Goal: Task Accomplishment & Management: Use online tool/utility

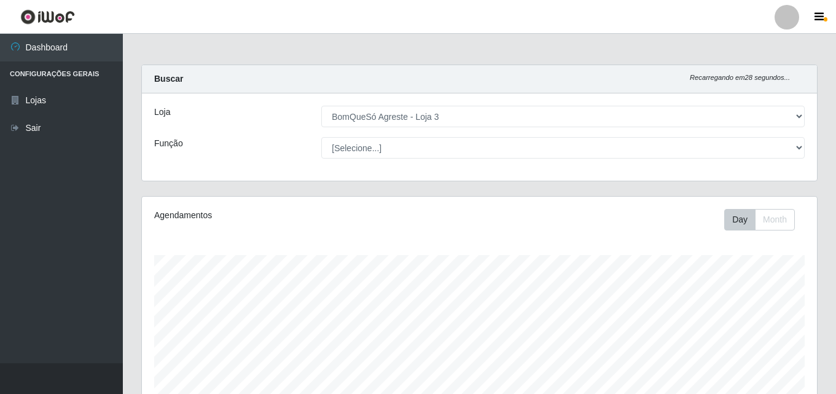
select select "215"
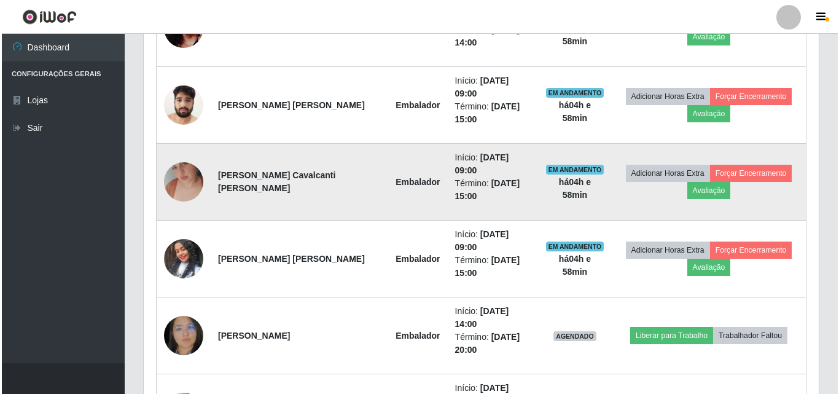
scroll to position [737, 0]
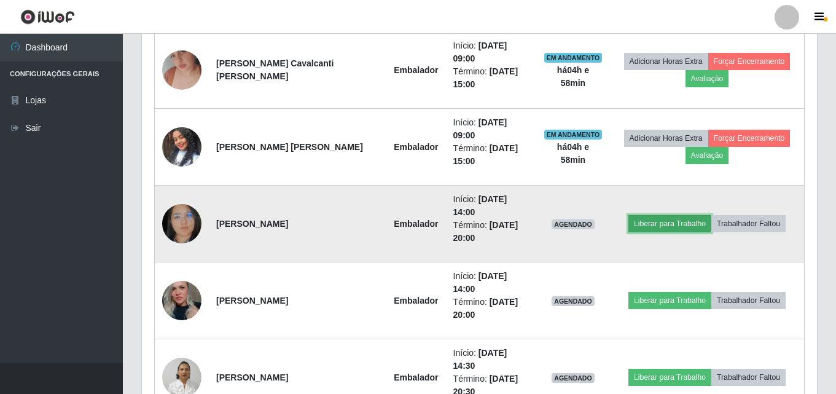
click at [649, 215] on button "Liberar para Trabalho" at bounding box center [669, 223] width 83 height 17
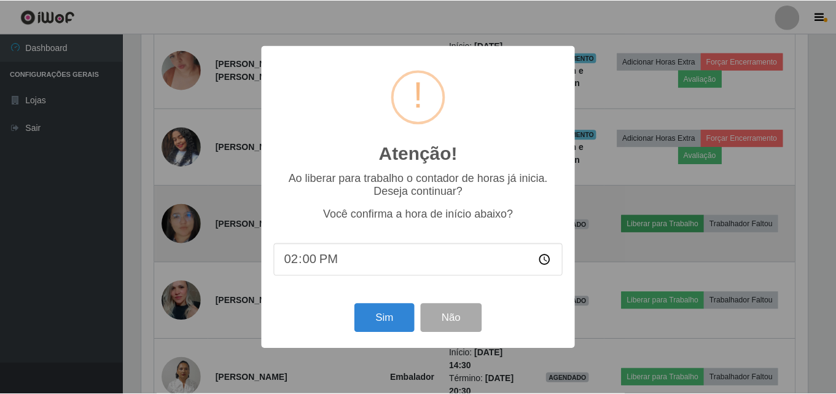
scroll to position [255, 669]
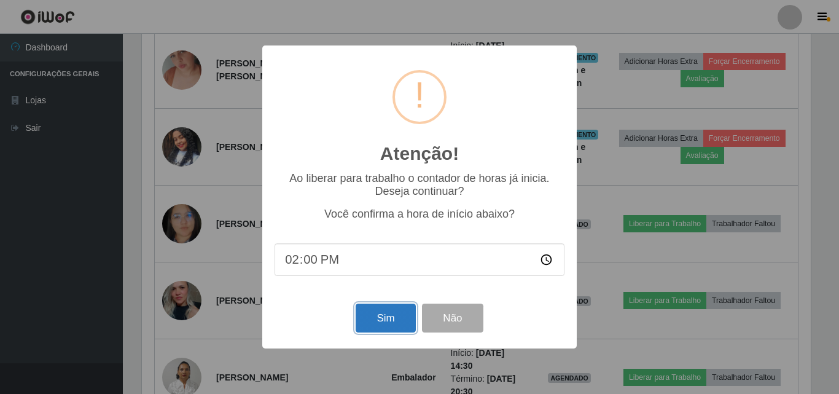
click at [396, 313] on button "Sim" at bounding box center [386, 317] width 60 height 29
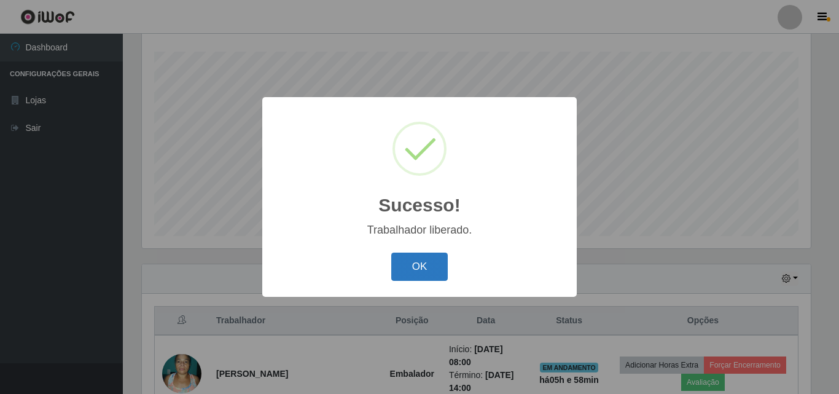
click at [424, 259] on button "OK" at bounding box center [419, 266] width 57 height 29
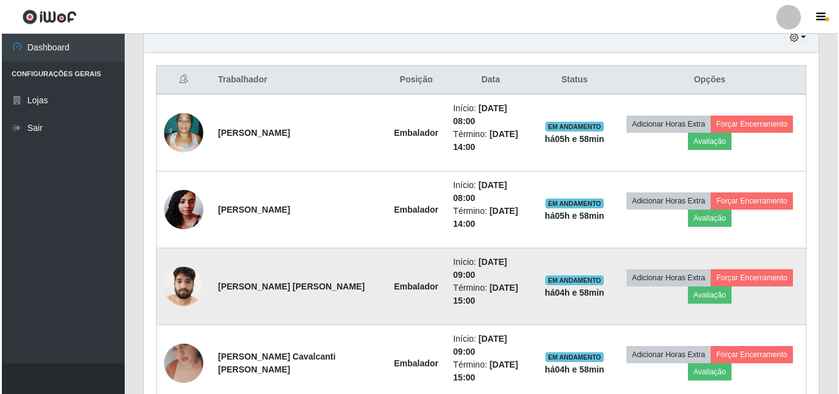
scroll to position [449, 0]
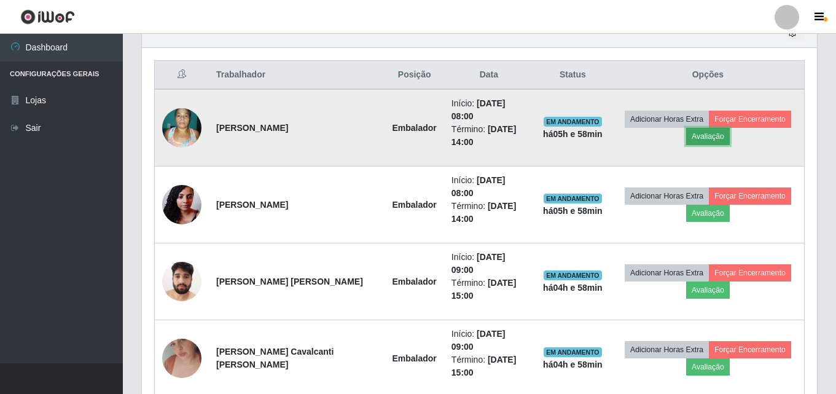
click at [694, 130] on button "Avaliação" at bounding box center [708, 136] width 44 height 17
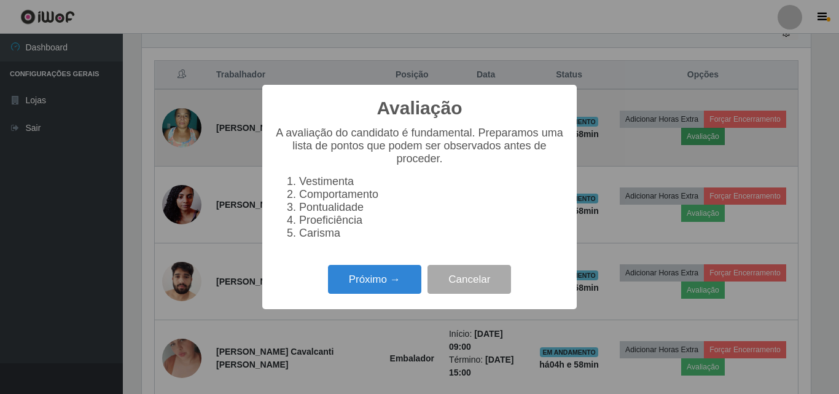
scroll to position [255, 669]
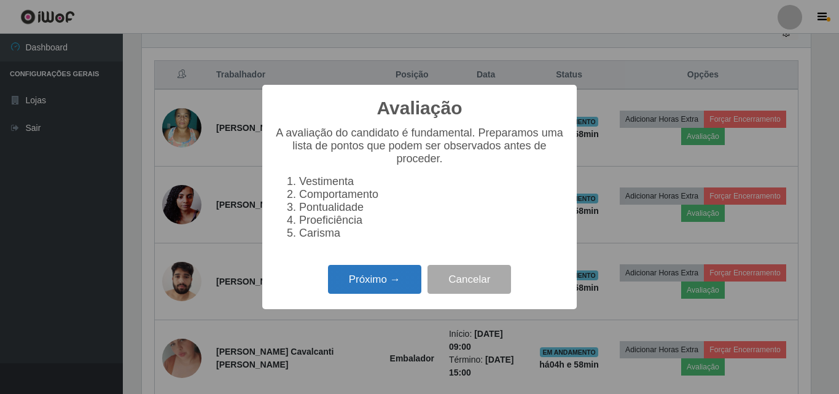
click at [365, 294] on button "Próximo →" at bounding box center [374, 279] width 93 height 29
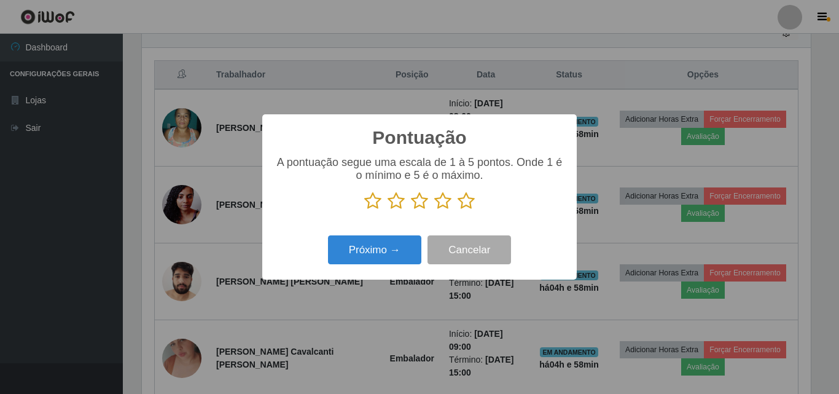
scroll to position [613963, 613549]
click at [466, 203] on icon at bounding box center [466, 201] width 17 height 18
click at [458, 210] on input "radio" at bounding box center [458, 210] width 0 height 0
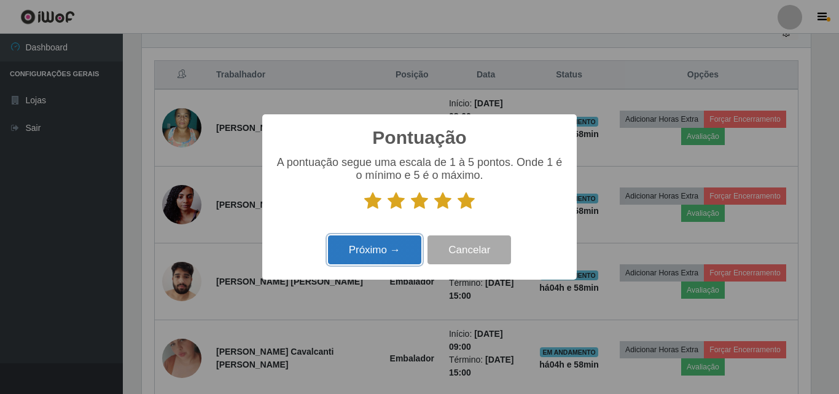
click at [386, 256] on button "Próximo →" at bounding box center [374, 249] width 93 height 29
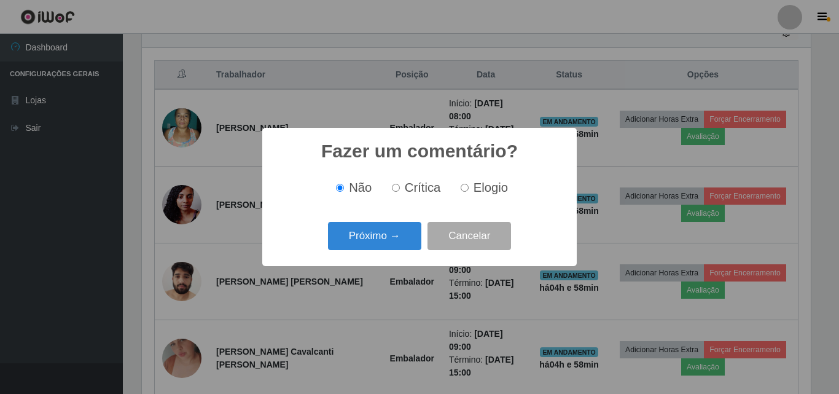
click at [485, 189] on span "Elogio" at bounding box center [491, 188] width 34 height 14
click at [469, 189] on input "Elogio" at bounding box center [465, 188] width 8 height 8
radio input "true"
click at [354, 232] on button "Próximo →" at bounding box center [374, 236] width 93 height 29
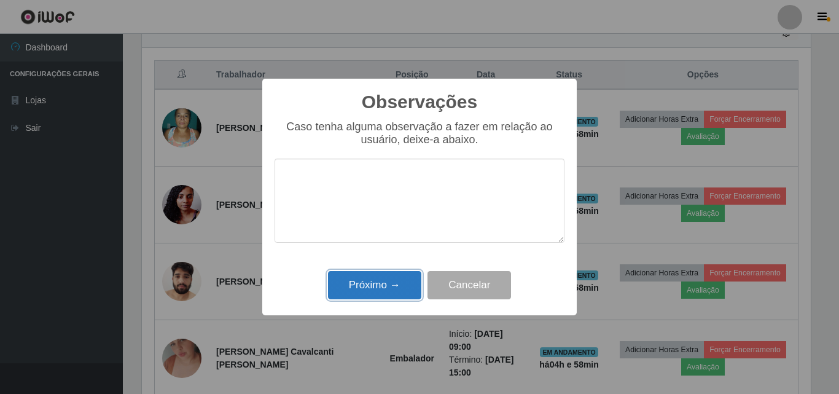
click at [373, 281] on button "Próximo →" at bounding box center [374, 285] width 93 height 29
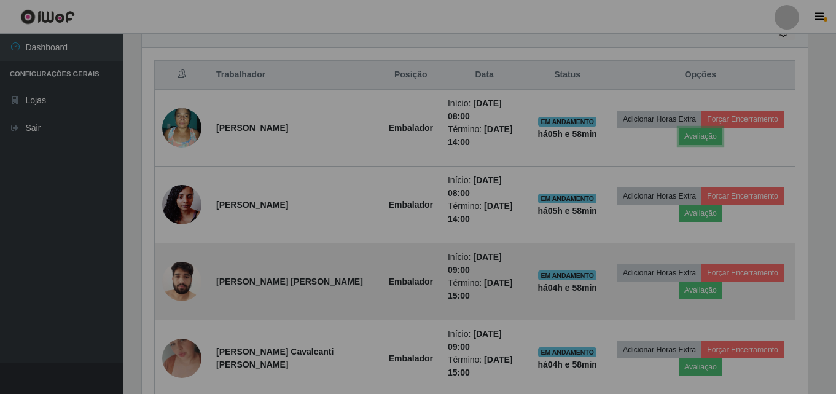
scroll to position [255, 675]
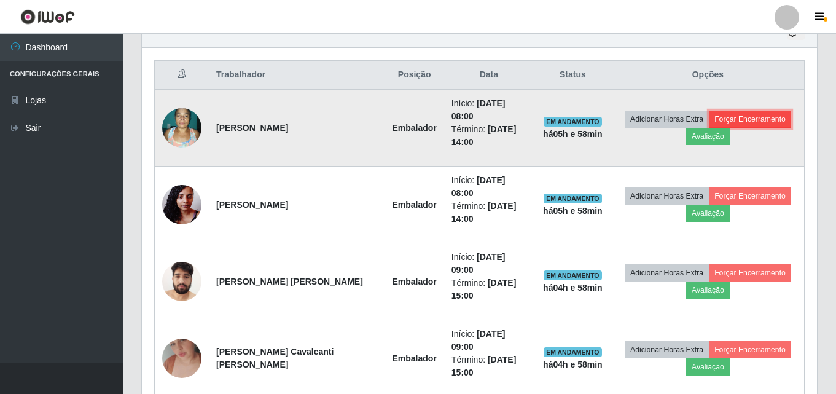
click at [747, 122] on button "Forçar Encerramento" at bounding box center [750, 119] width 82 height 17
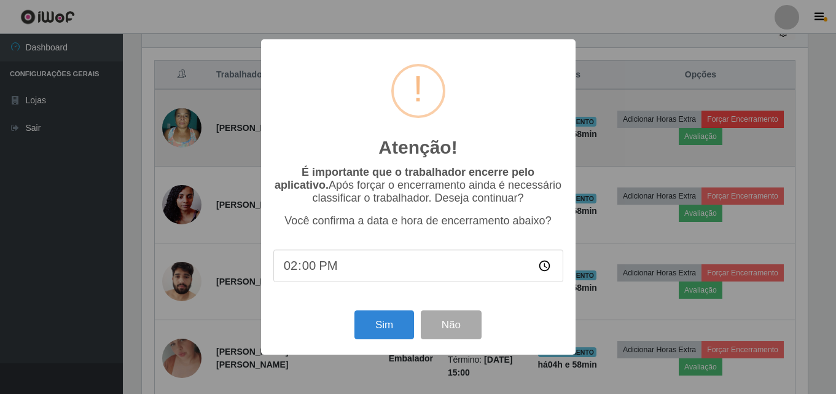
scroll to position [255, 669]
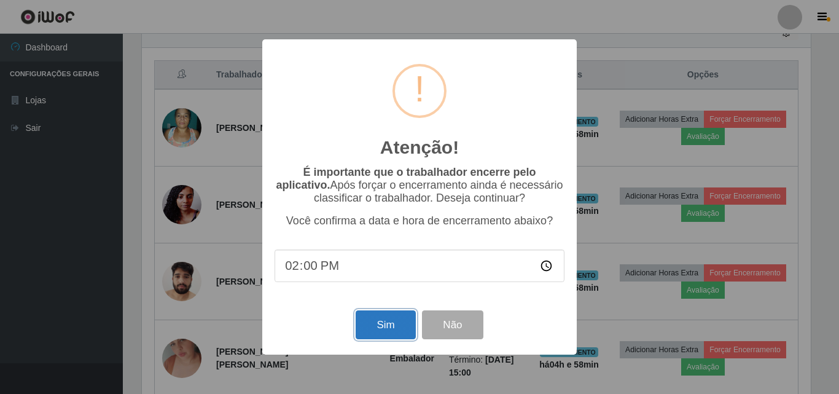
click at [394, 324] on button "Sim" at bounding box center [386, 324] width 60 height 29
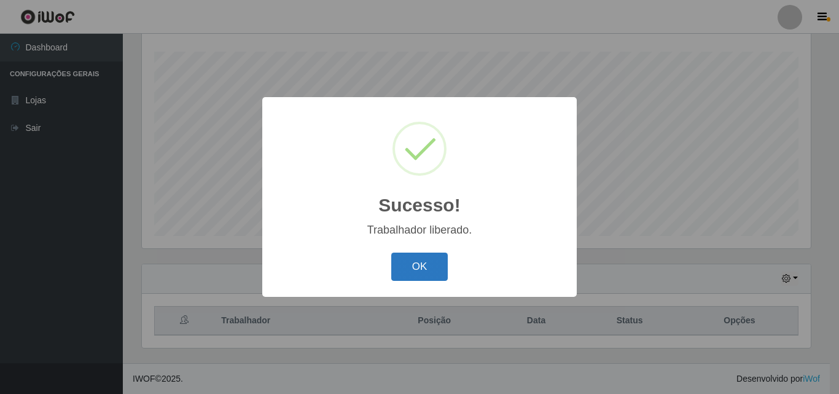
click at [420, 269] on button "OK" at bounding box center [419, 266] width 57 height 29
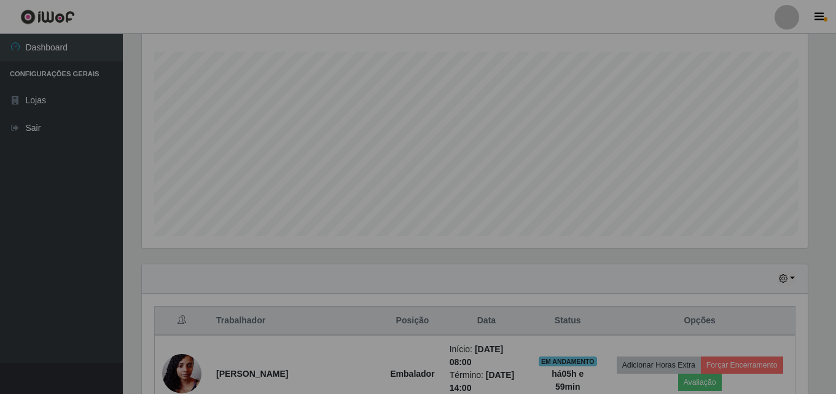
scroll to position [0, 0]
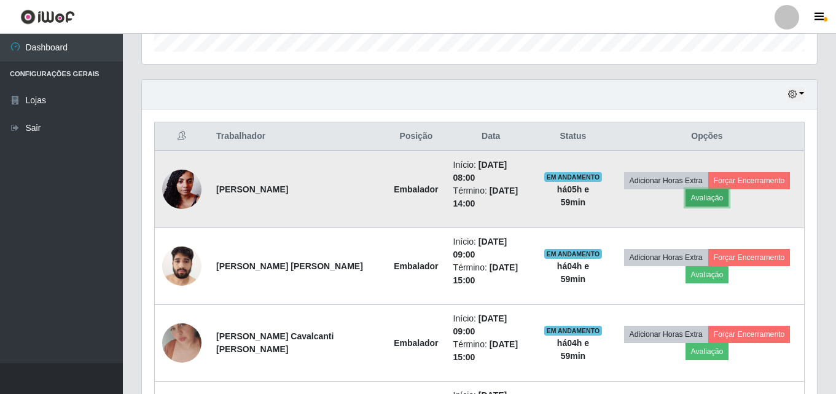
click at [706, 193] on button "Avaliação" at bounding box center [707, 197] width 44 height 17
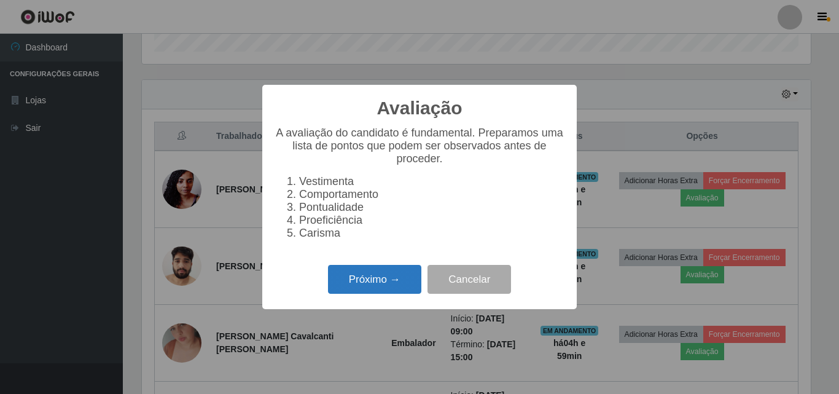
click at [333, 288] on button "Próximo →" at bounding box center [374, 279] width 93 height 29
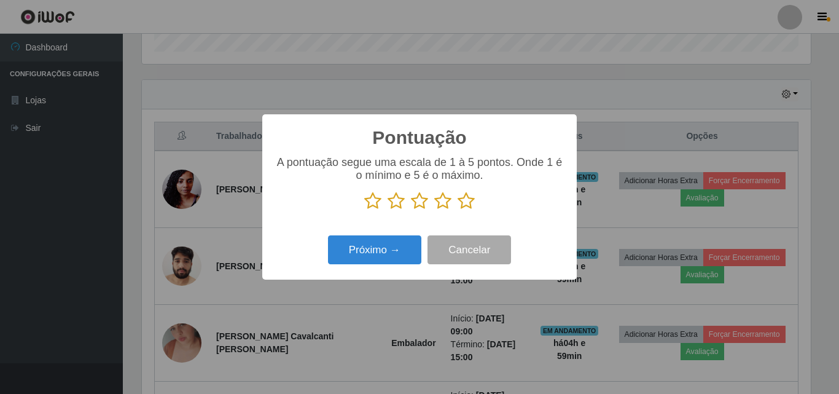
click at [460, 194] on icon at bounding box center [466, 201] width 17 height 18
click at [458, 210] on input "radio" at bounding box center [458, 210] width 0 height 0
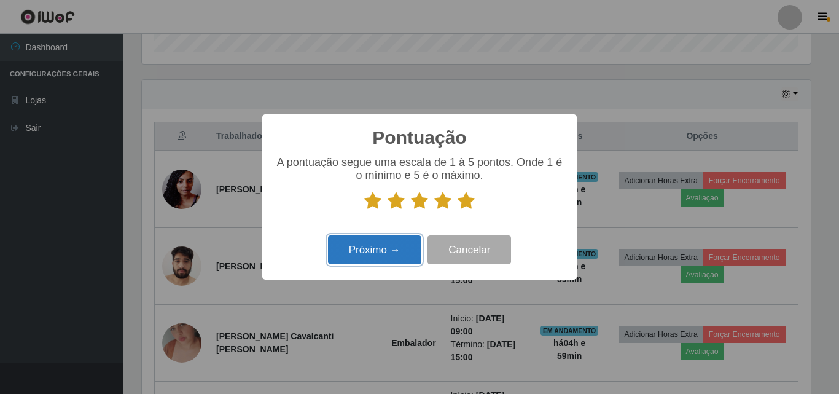
click at [373, 250] on button "Próximo →" at bounding box center [374, 249] width 93 height 29
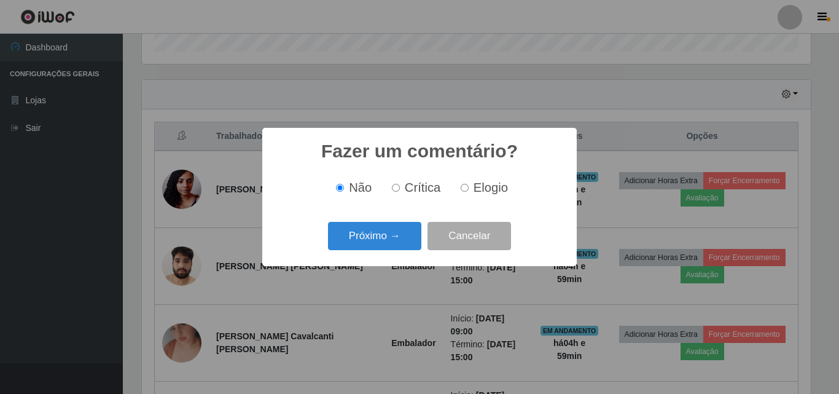
click at [479, 188] on span "Elogio" at bounding box center [491, 188] width 34 height 14
click at [469, 188] on input "Elogio" at bounding box center [465, 188] width 8 height 8
radio input "true"
click at [384, 230] on button "Próximo →" at bounding box center [374, 236] width 93 height 29
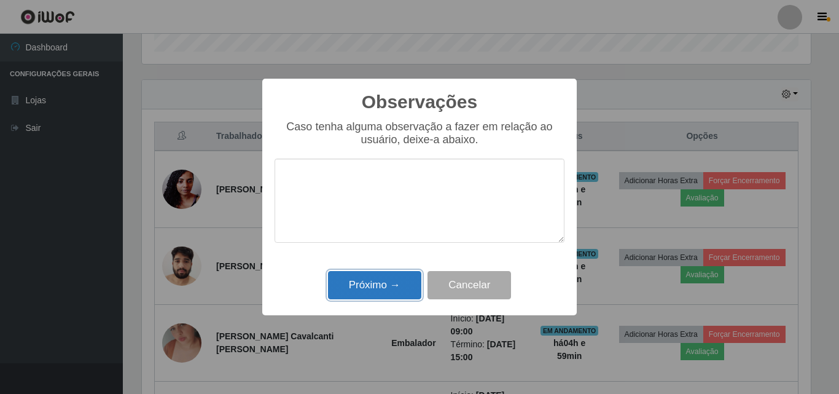
click at [382, 282] on button "Próximo →" at bounding box center [374, 285] width 93 height 29
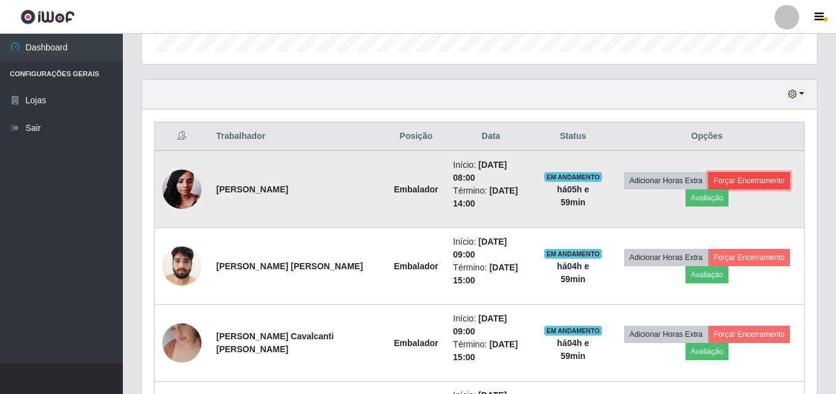
click at [763, 176] on button "Forçar Encerramento" at bounding box center [749, 180] width 82 height 17
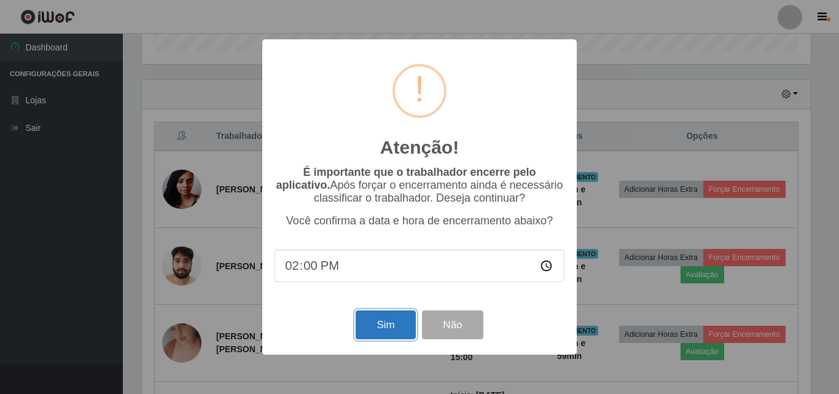
click at [392, 331] on button "Sim" at bounding box center [386, 324] width 60 height 29
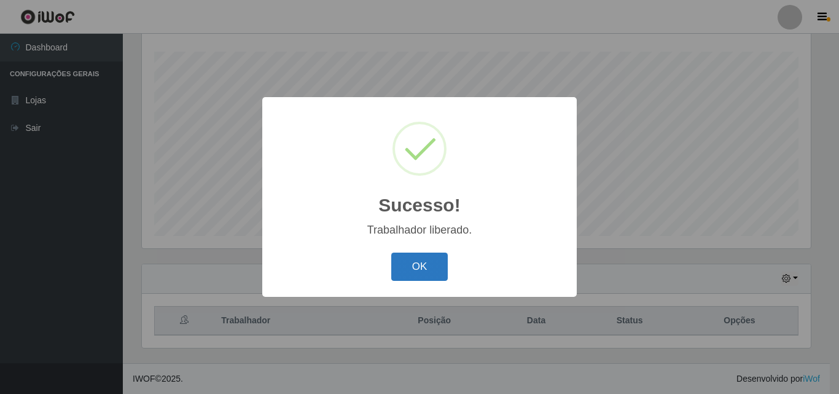
click at [420, 262] on button "OK" at bounding box center [419, 266] width 57 height 29
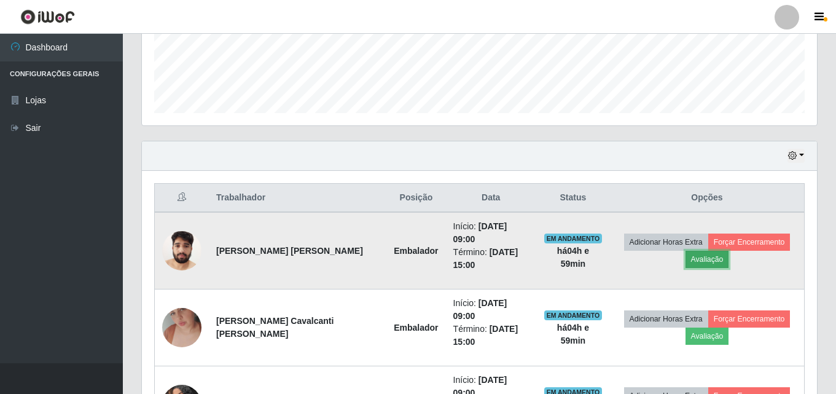
click at [710, 251] on button "Avaliação" at bounding box center [707, 259] width 44 height 17
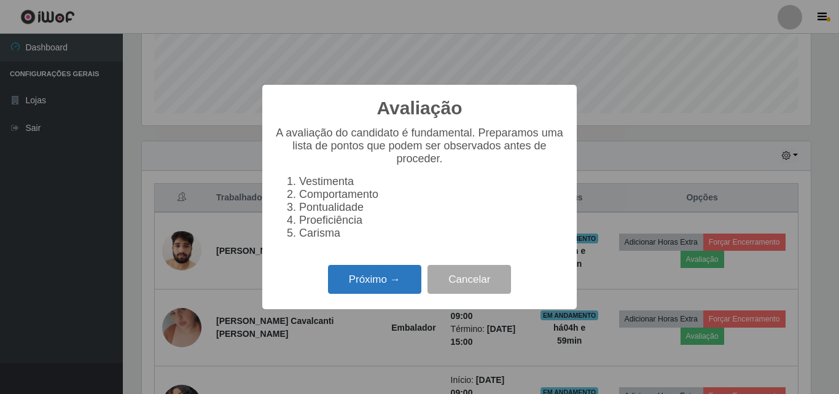
click at [403, 284] on button "Próximo →" at bounding box center [374, 279] width 93 height 29
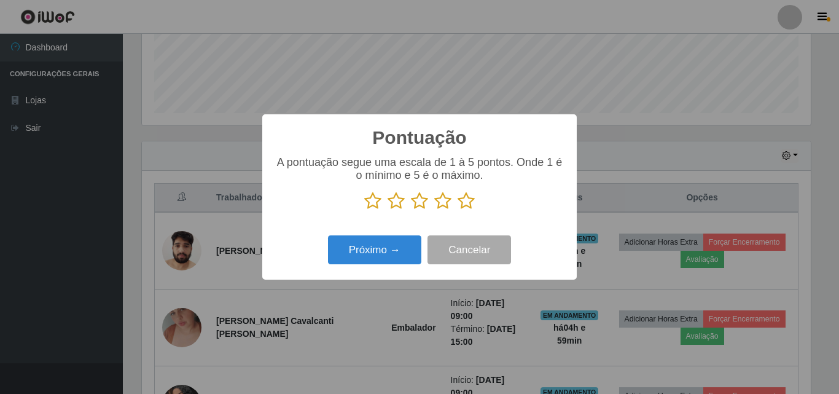
click at [463, 200] on icon at bounding box center [466, 201] width 17 height 18
click at [458, 210] on input "radio" at bounding box center [458, 210] width 0 height 0
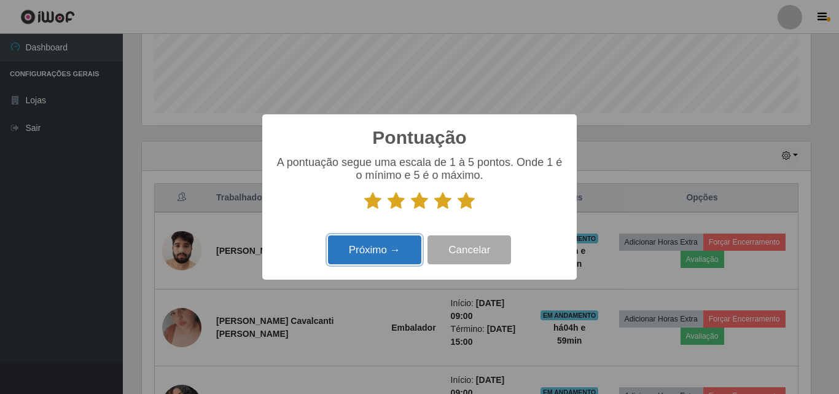
click at [401, 250] on button "Próximo →" at bounding box center [374, 249] width 93 height 29
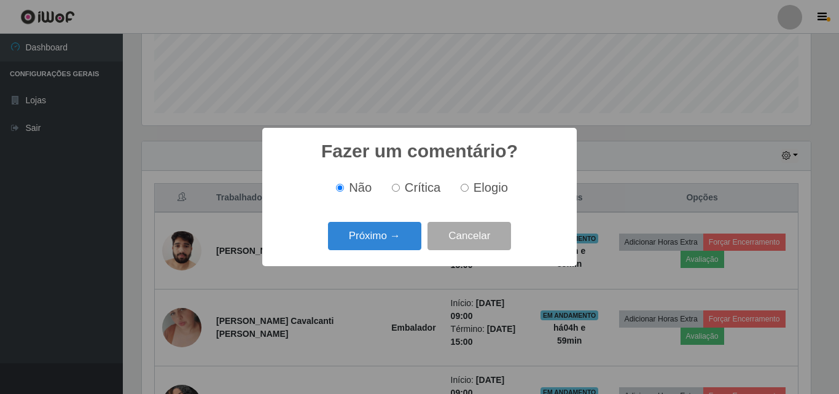
click at [486, 194] on span "Elogio" at bounding box center [491, 188] width 34 height 14
click at [469, 192] on input "Elogio" at bounding box center [465, 188] width 8 height 8
radio input "true"
click at [407, 238] on button "Próximo →" at bounding box center [374, 236] width 93 height 29
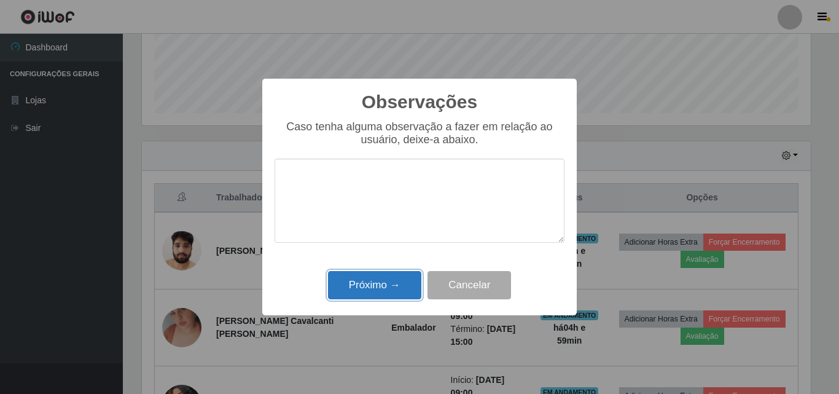
click at [390, 283] on button "Próximo →" at bounding box center [374, 285] width 93 height 29
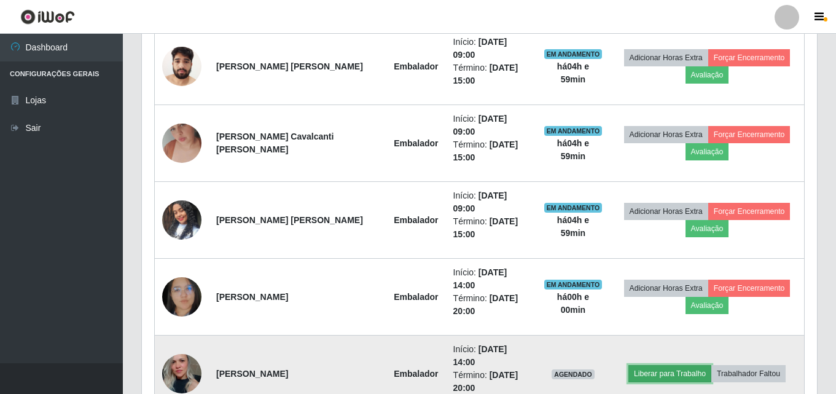
click at [693, 365] on button "Liberar para Trabalho" at bounding box center [669, 373] width 83 height 17
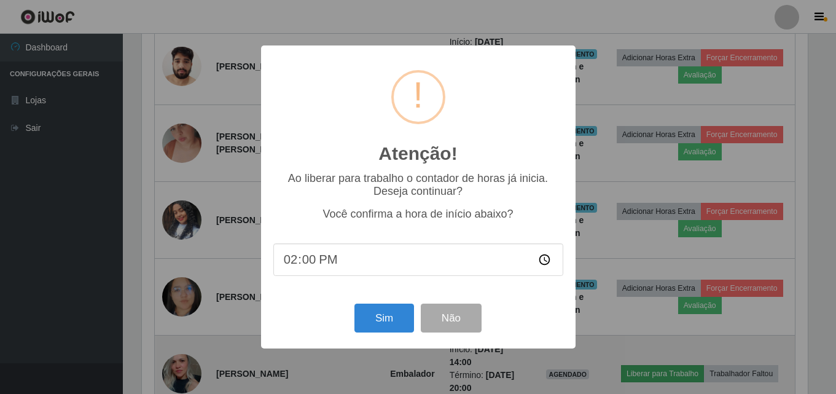
scroll to position [255, 669]
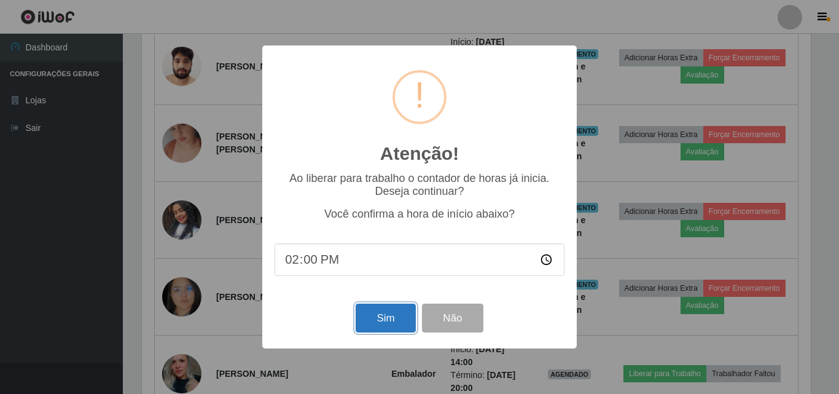
click at [392, 319] on button "Sim" at bounding box center [386, 317] width 60 height 29
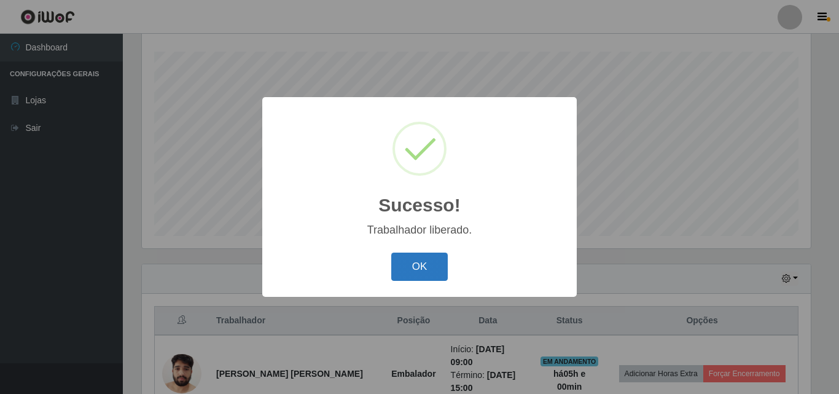
click at [435, 264] on button "OK" at bounding box center [419, 266] width 57 height 29
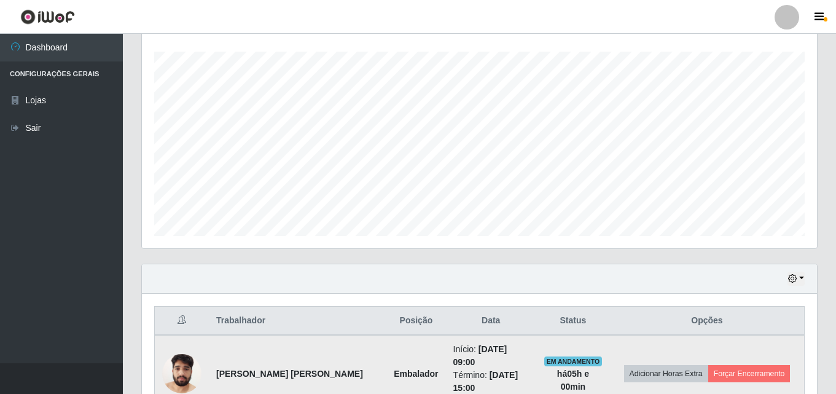
scroll to position [449, 0]
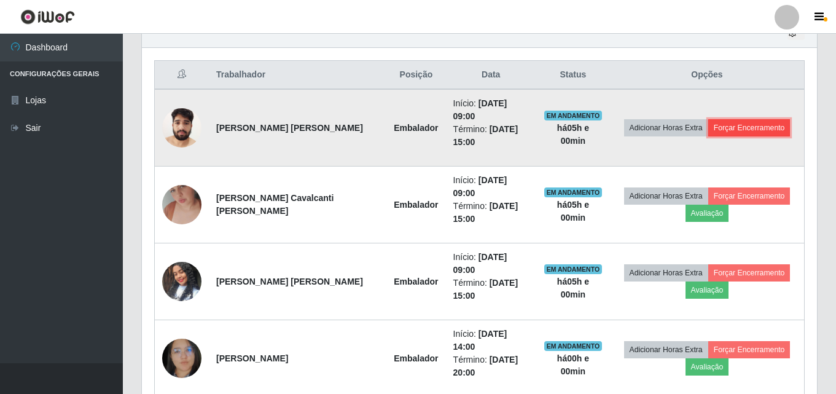
click at [749, 119] on button "Forçar Encerramento" at bounding box center [749, 127] width 82 height 17
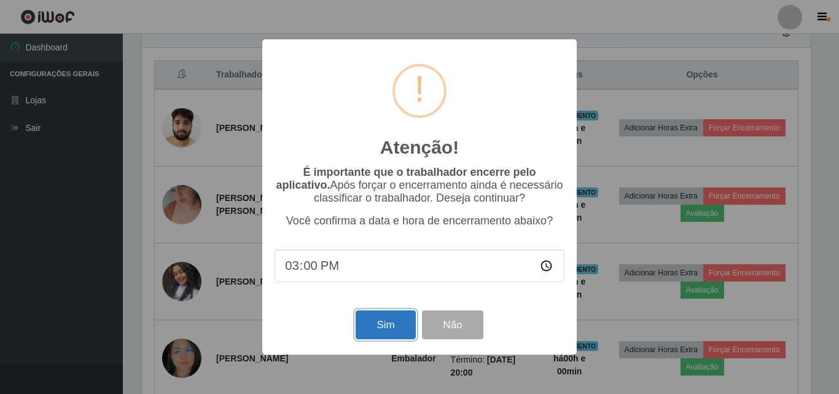
click at [376, 332] on button "Sim" at bounding box center [386, 324] width 60 height 29
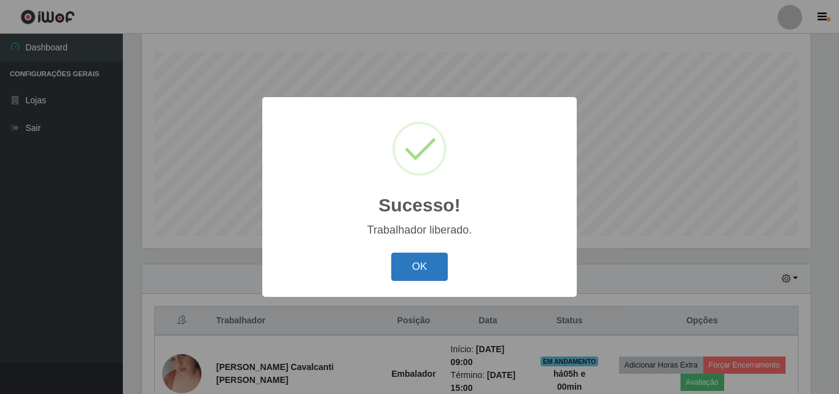
click at [408, 270] on button "OK" at bounding box center [419, 266] width 57 height 29
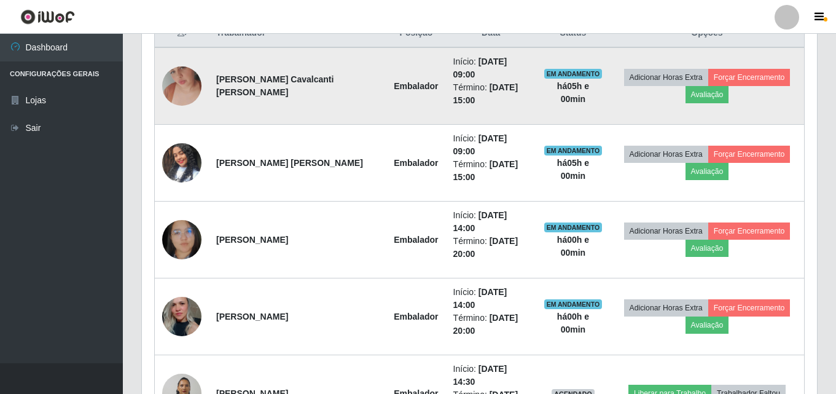
scroll to position [510, 0]
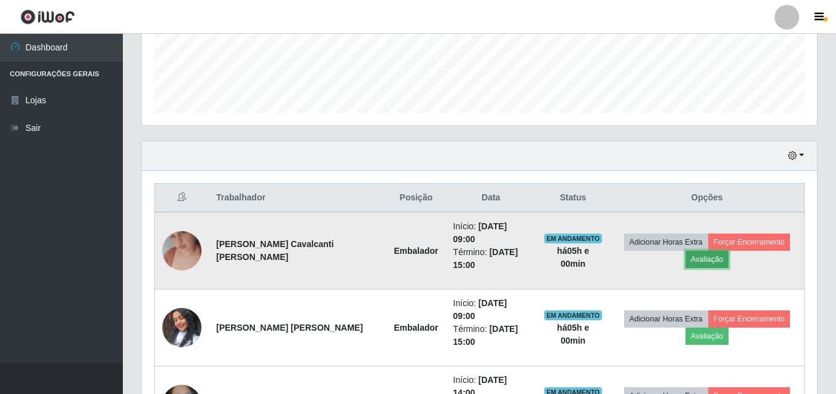
click at [705, 252] on button "Avaliação" at bounding box center [707, 259] width 44 height 17
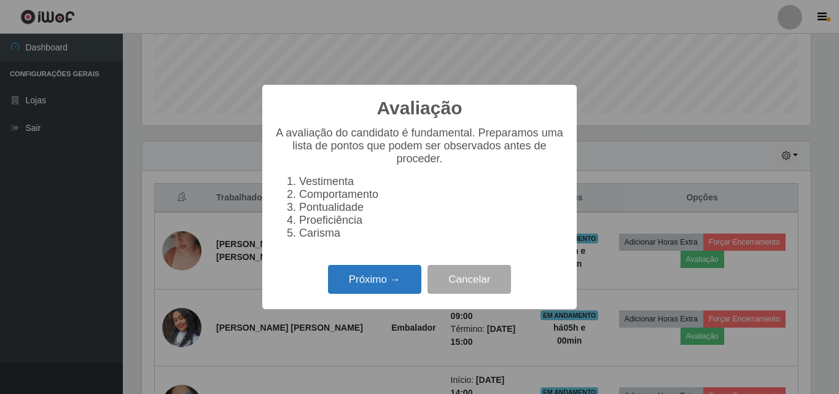
click at [403, 273] on button "Próximo →" at bounding box center [374, 279] width 93 height 29
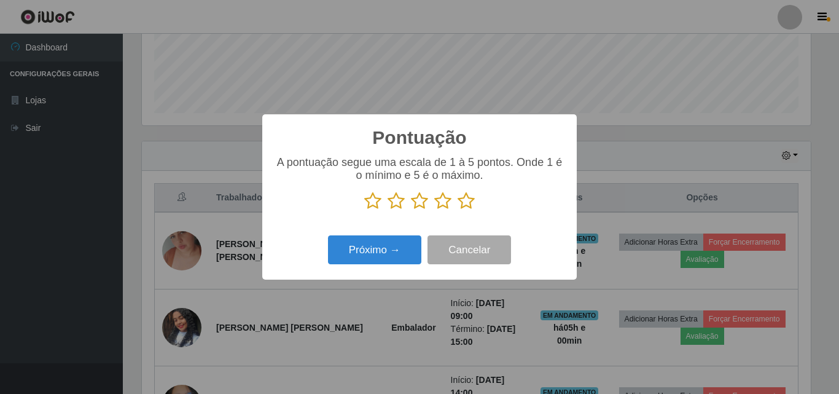
click at [461, 203] on icon at bounding box center [466, 201] width 17 height 18
click at [458, 210] on input "radio" at bounding box center [458, 210] width 0 height 0
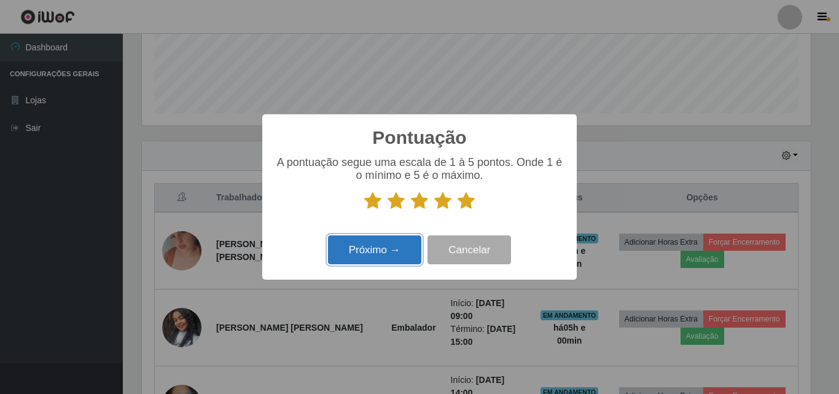
click at [400, 246] on button "Próximo →" at bounding box center [374, 249] width 93 height 29
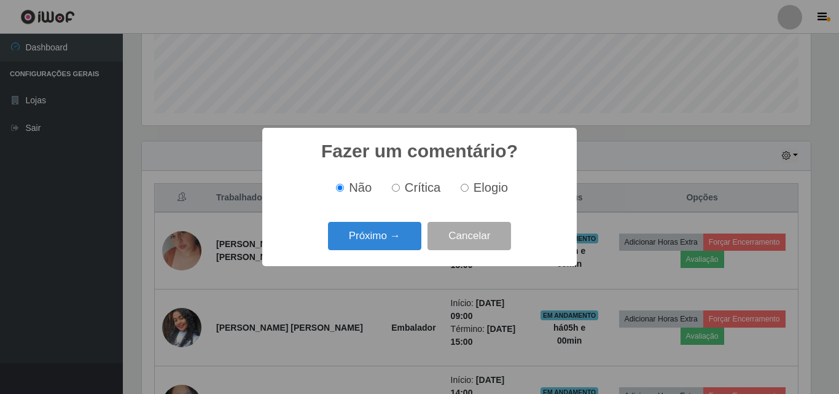
click at [498, 192] on span "Elogio" at bounding box center [491, 188] width 34 height 14
click at [469, 192] on input "Elogio" at bounding box center [465, 188] width 8 height 8
radio input "true"
click at [404, 232] on button "Próximo →" at bounding box center [374, 236] width 93 height 29
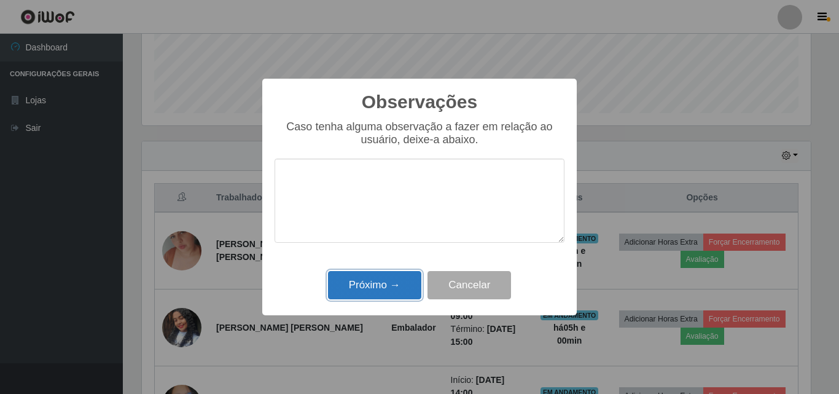
click at [397, 295] on button "Próximo →" at bounding box center [374, 285] width 93 height 29
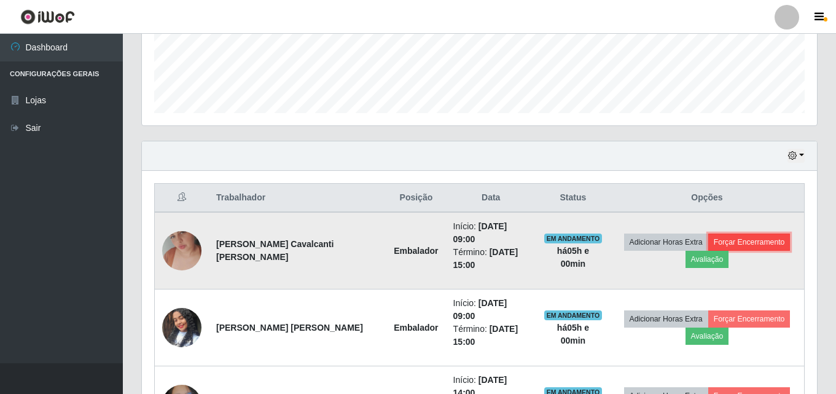
click at [740, 234] on button "Forçar Encerramento" at bounding box center [749, 241] width 82 height 17
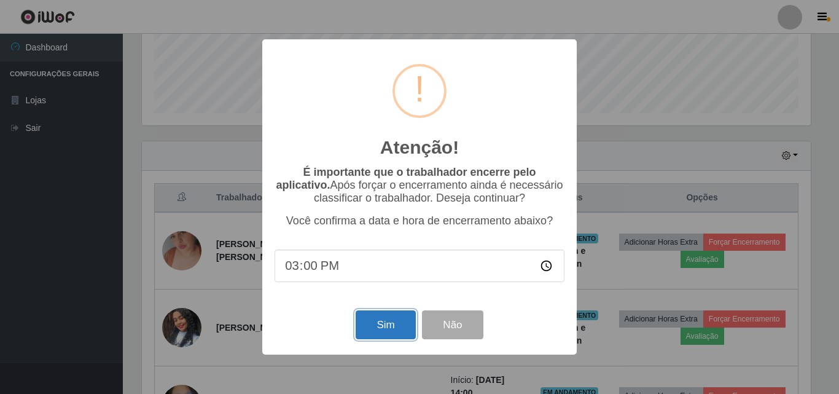
click at [390, 320] on button "Sim" at bounding box center [386, 324] width 60 height 29
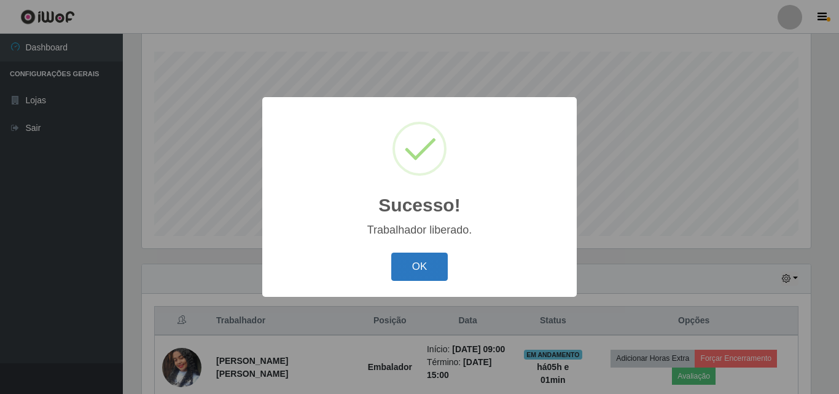
click at [422, 267] on button "OK" at bounding box center [419, 266] width 57 height 29
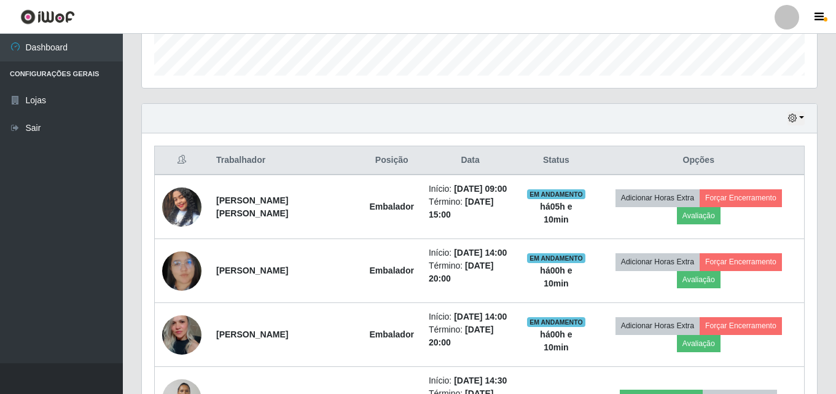
scroll to position [326, 0]
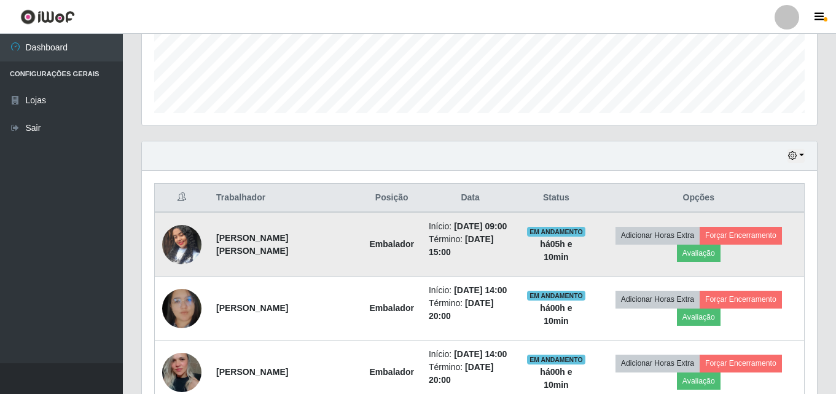
click at [186, 237] on img at bounding box center [181, 244] width 39 height 70
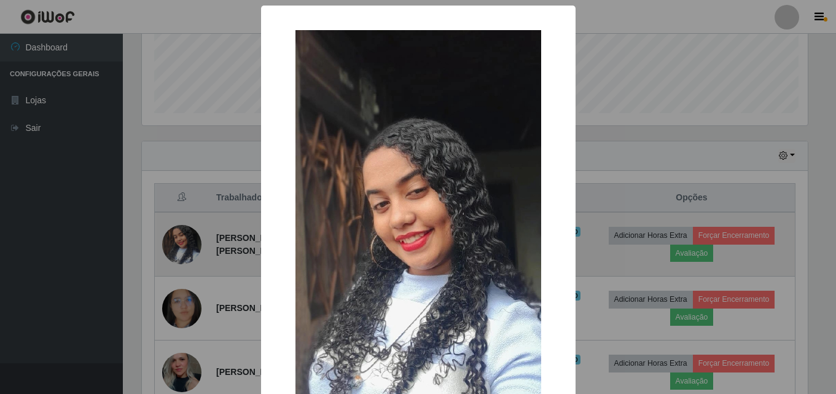
scroll to position [255, 669]
click at [186, 237] on div "× OK Cancel" at bounding box center [419, 197] width 839 height 394
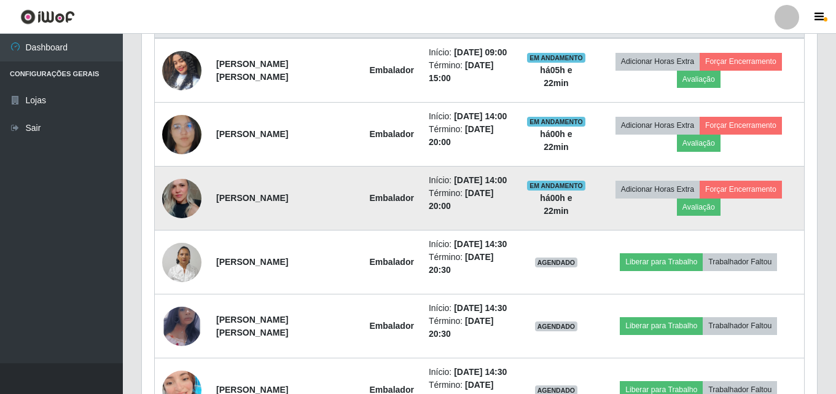
scroll to position [587, 0]
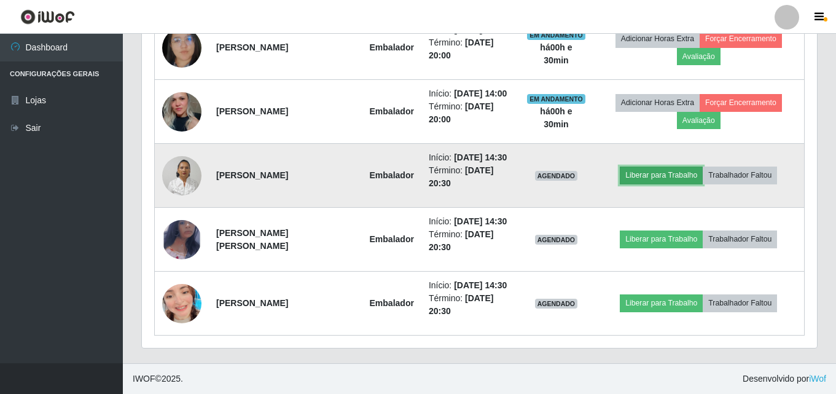
click at [657, 177] on button "Liberar para Trabalho" at bounding box center [661, 174] width 83 height 17
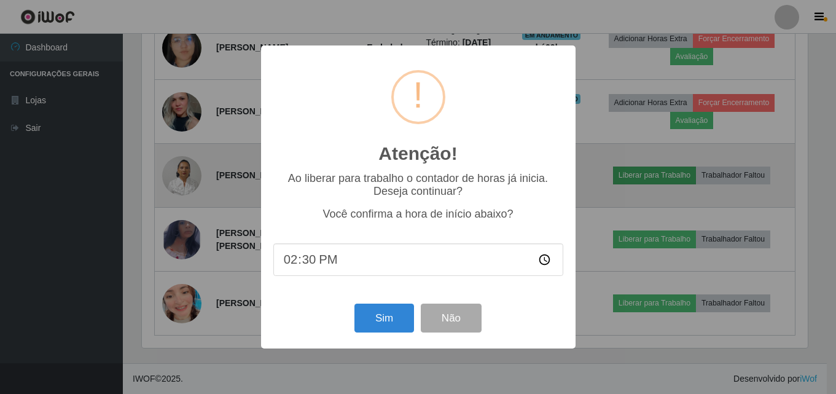
scroll to position [255, 669]
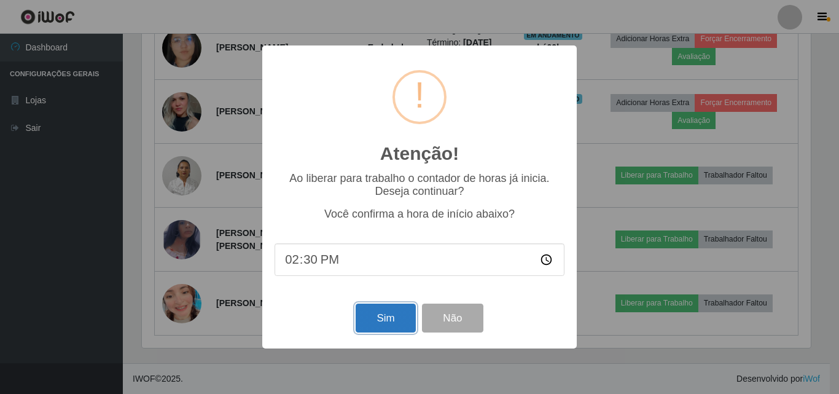
click at [400, 318] on button "Sim" at bounding box center [386, 317] width 60 height 29
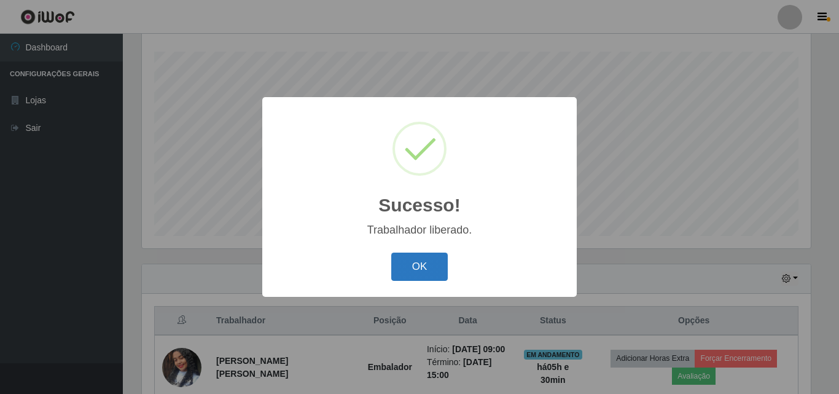
click at [427, 257] on button "OK" at bounding box center [419, 266] width 57 height 29
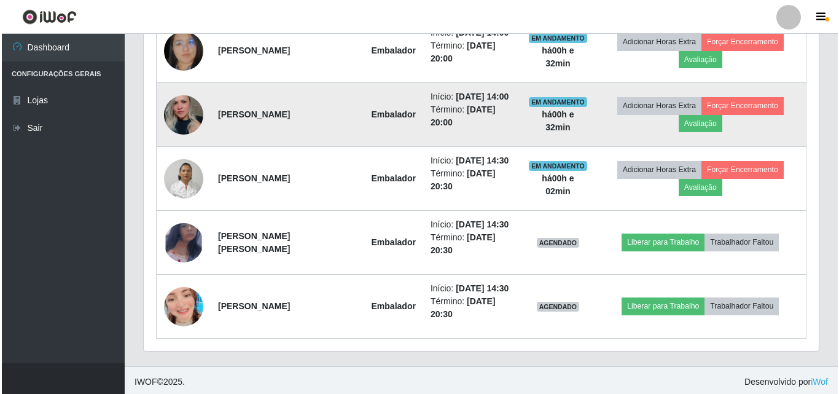
scroll to position [587, 0]
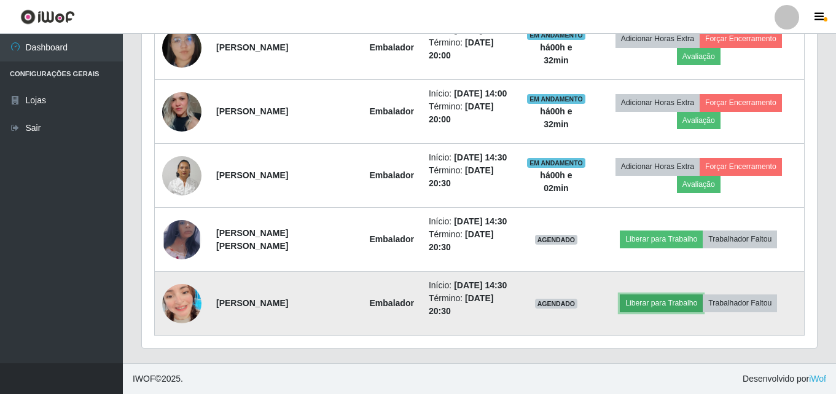
click at [675, 295] on button "Liberar para Trabalho" at bounding box center [661, 302] width 83 height 17
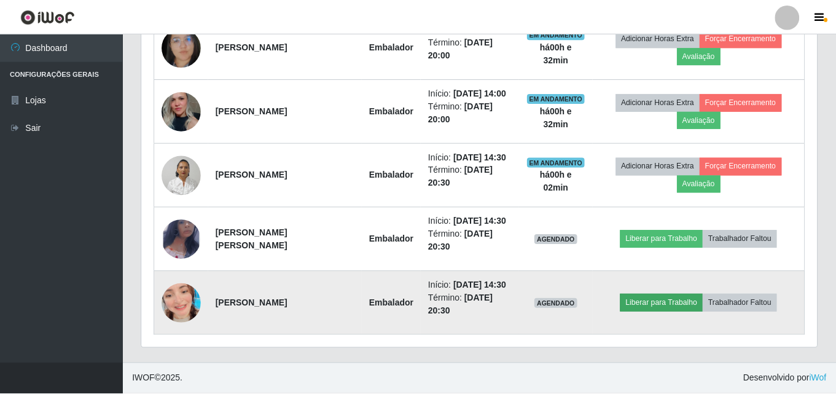
scroll to position [255, 669]
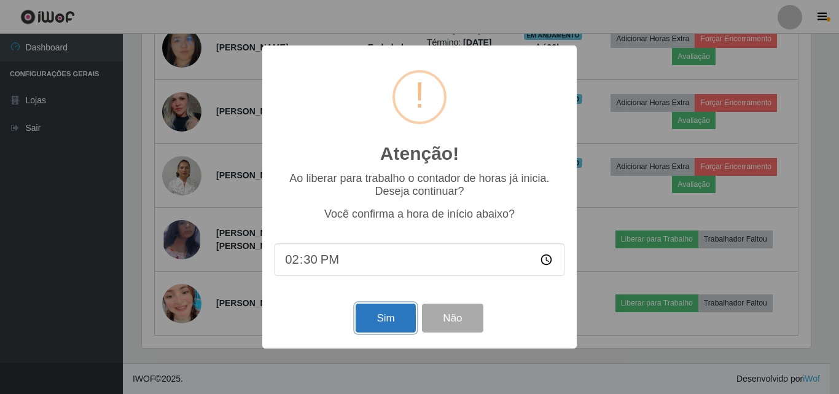
click at [378, 327] on button "Sim" at bounding box center [386, 317] width 60 height 29
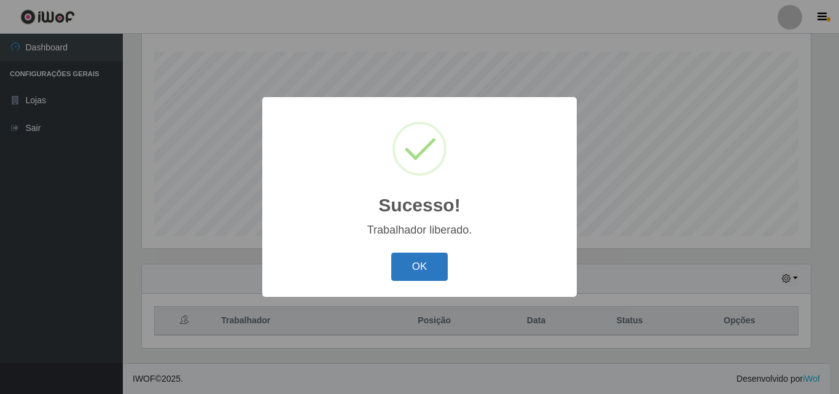
click at [424, 271] on button "OK" at bounding box center [419, 266] width 57 height 29
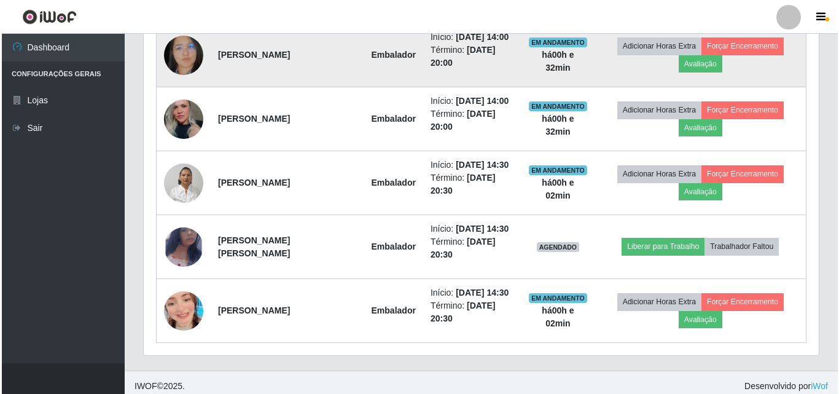
scroll to position [587, 0]
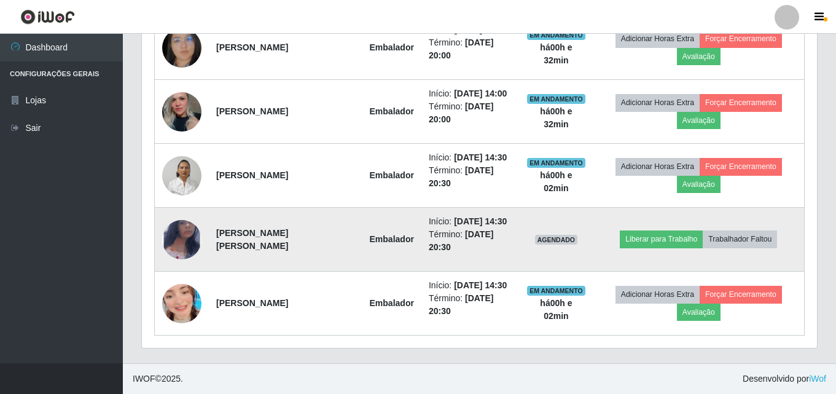
click at [190, 242] on img at bounding box center [181, 239] width 39 height 64
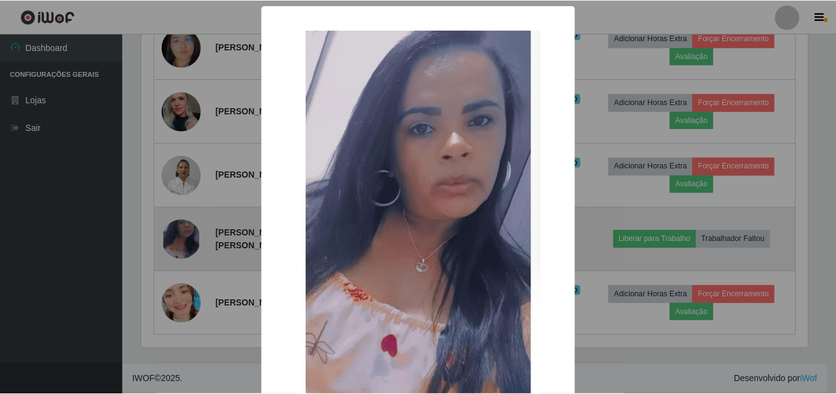
scroll to position [255, 669]
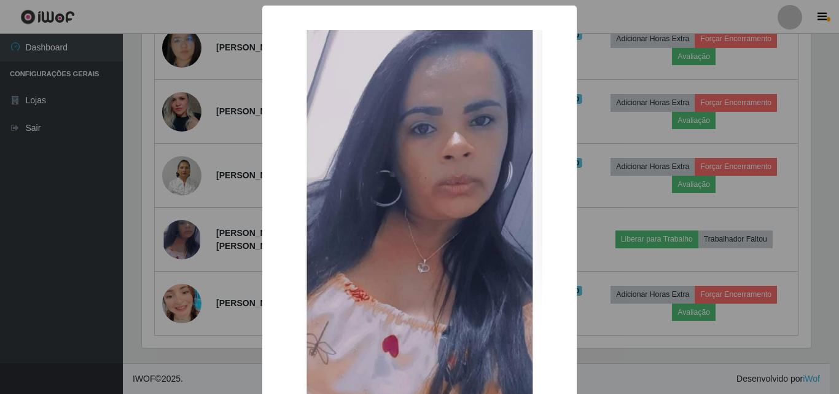
click at [193, 241] on div "× OK Cancel" at bounding box center [419, 197] width 839 height 394
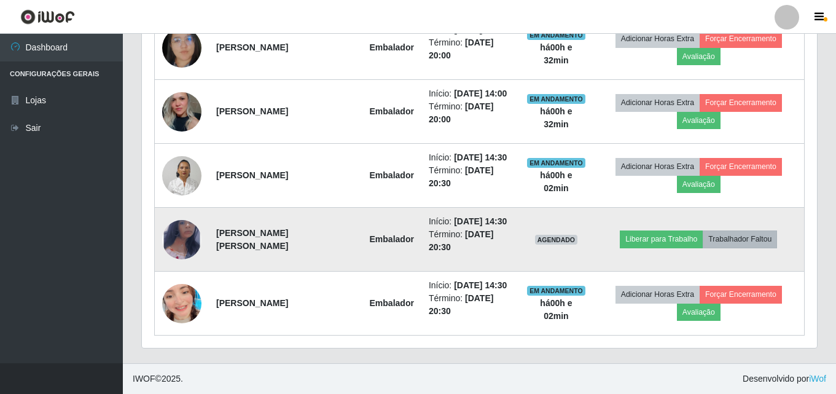
scroll to position [255, 675]
click at [657, 240] on button "Liberar para Trabalho" at bounding box center [661, 238] width 83 height 17
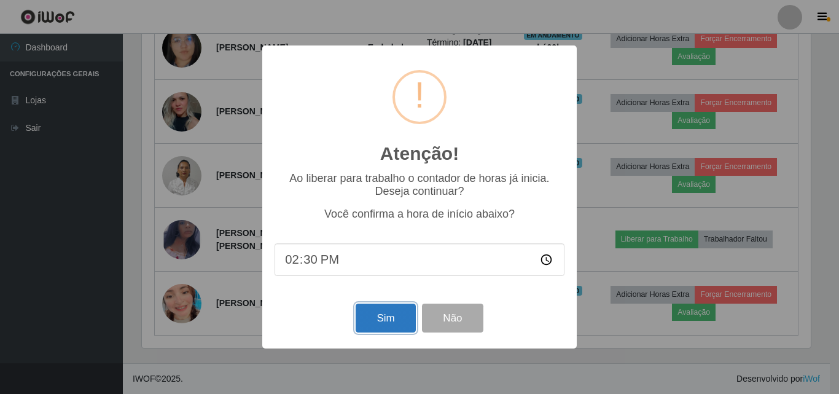
click at [404, 319] on button "Sim" at bounding box center [386, 317] width 60 height 29
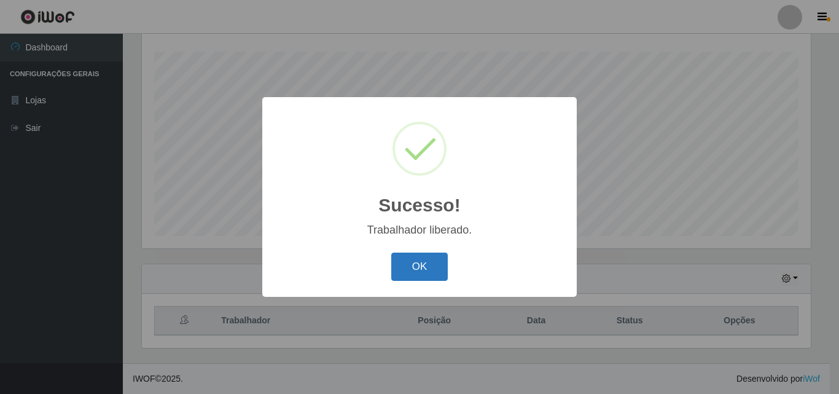
click at [413, 276] on button "OK" at bounding box center [419, 266] width 57 height 29
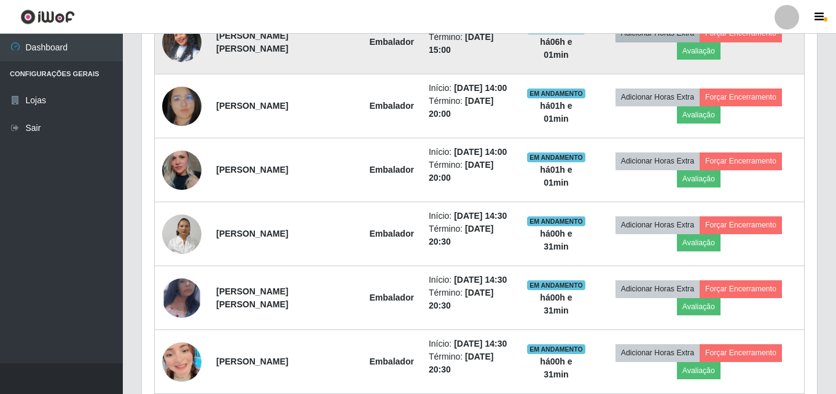
scroll to position [402, 0]
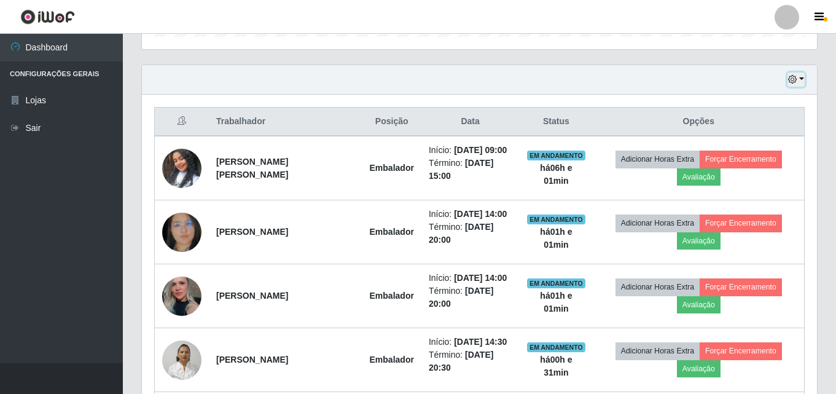
click at [802, 72] on button "button" at bounding box center [795, 79] width 17 height 14
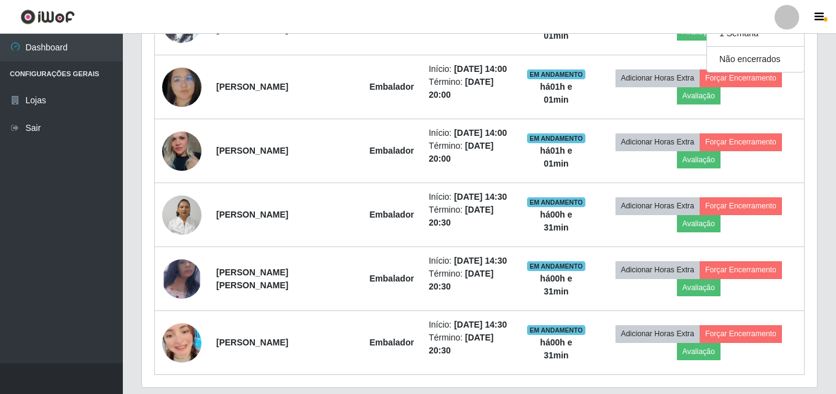
scroll to position [525, 0]
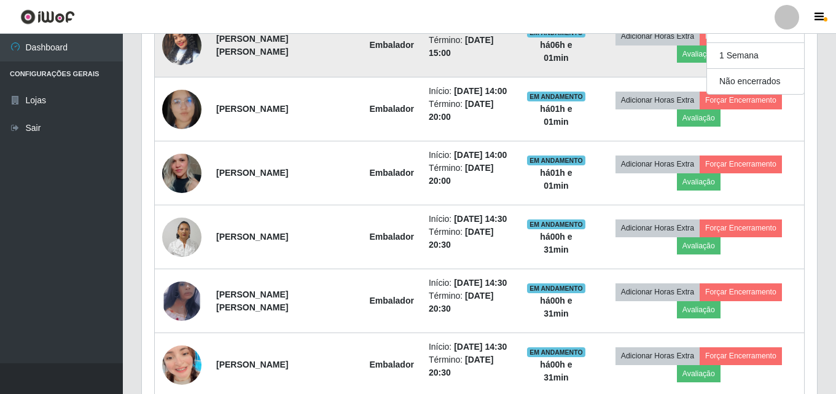
click at [621, 66] on td "Adicionar Horas Extra Forçar Encerramento Avaliação" at bounding box center [698, 45] width 211 height 64
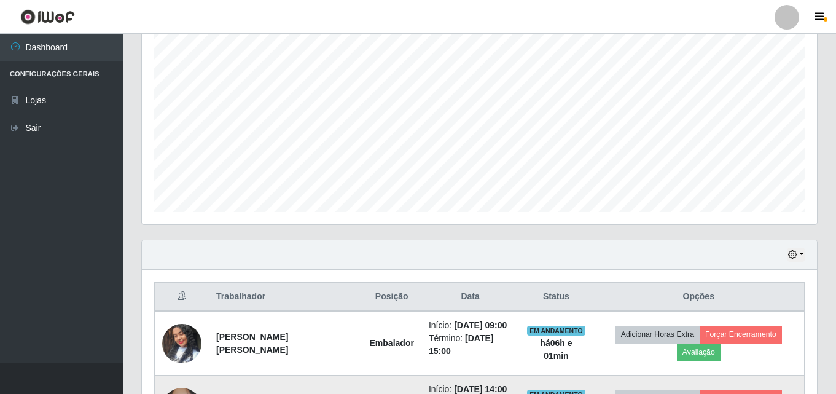
scroll to position [218, 0]
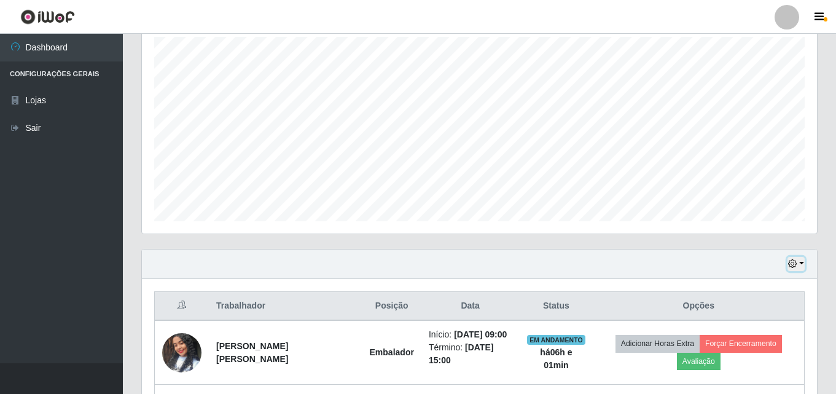
click at [789, 270] on button "button" at bounding box center [795, 264] width 17 height 14
click at [784, 244] on button "Não encerrados" at bounding box center [755, 243] width 97 height 25
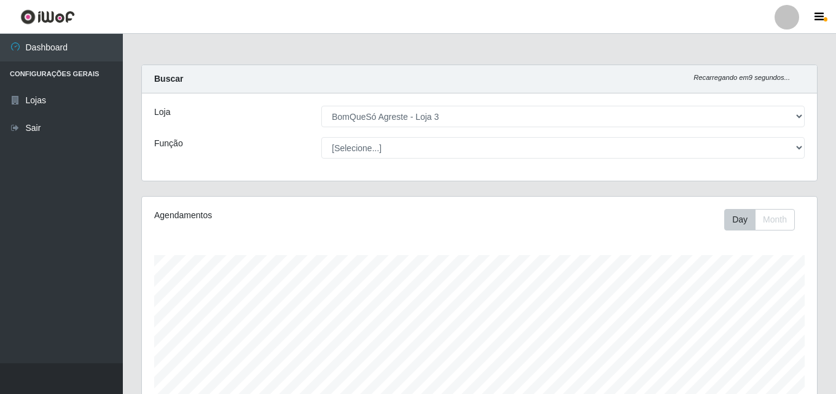
scroll to position [203, 0]
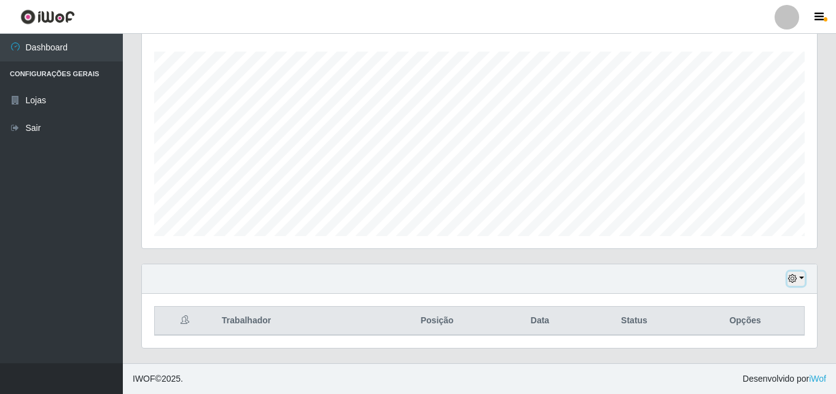
click at [802, 276] on button "button" at bounding box center [795, 278] width 17 height 14
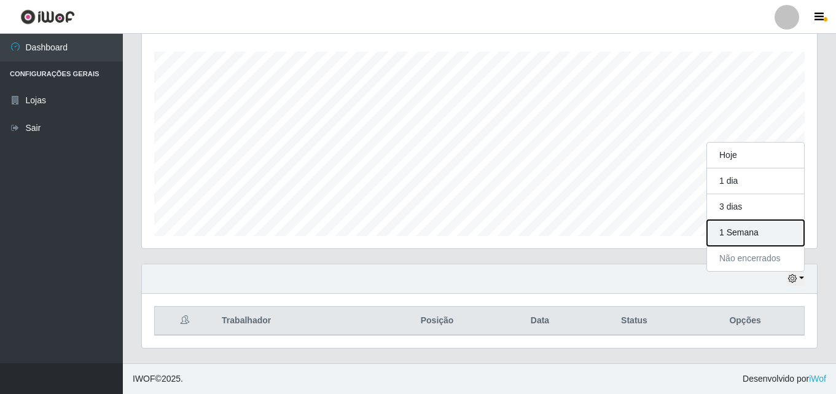
click at [784, 240] on button "1 Semana" at bounding box center [755, 233] width 97 height 26
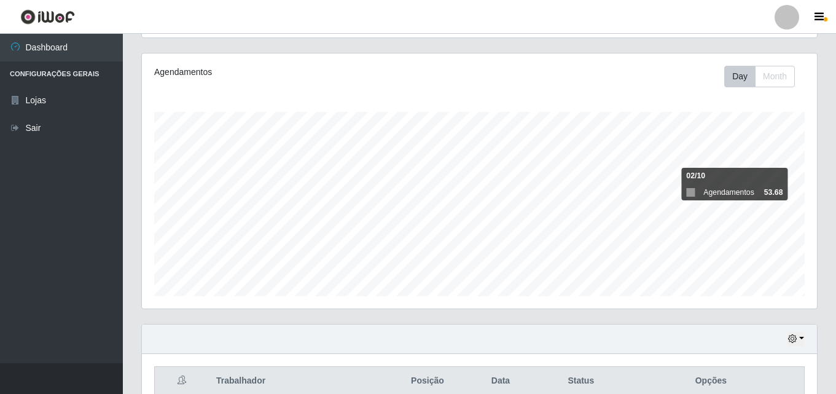
scroll to position [142, 0]
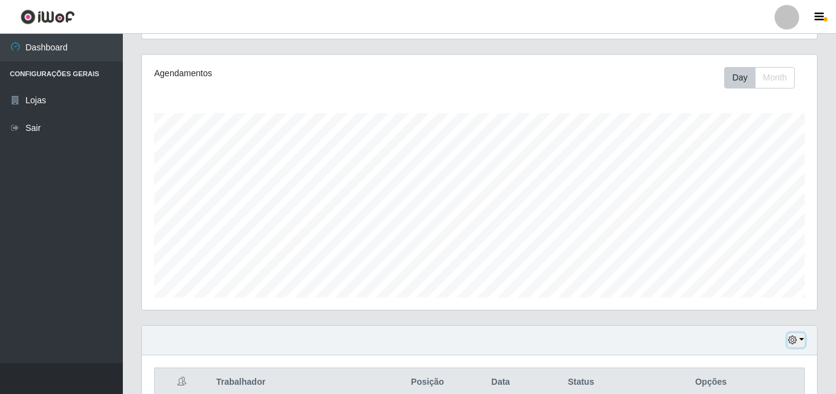
click at [798, 343] on button "button" at bounding box center [795, 340] width 17 height 14
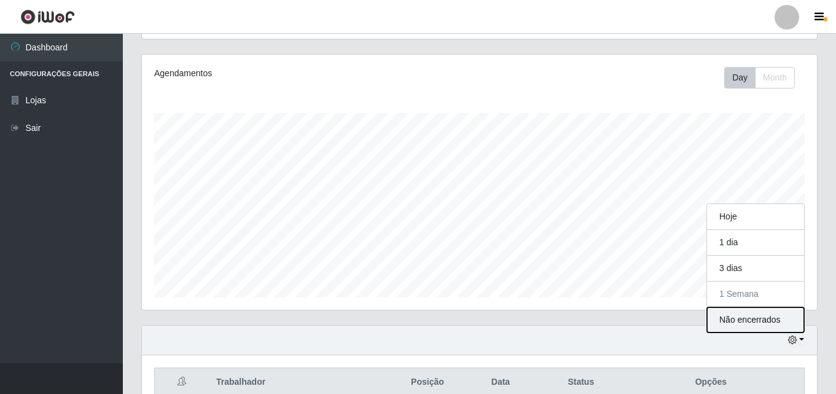
click at [776, 326] on button "Não encerrados" at bounding box center [755, 319] width 97 height 25
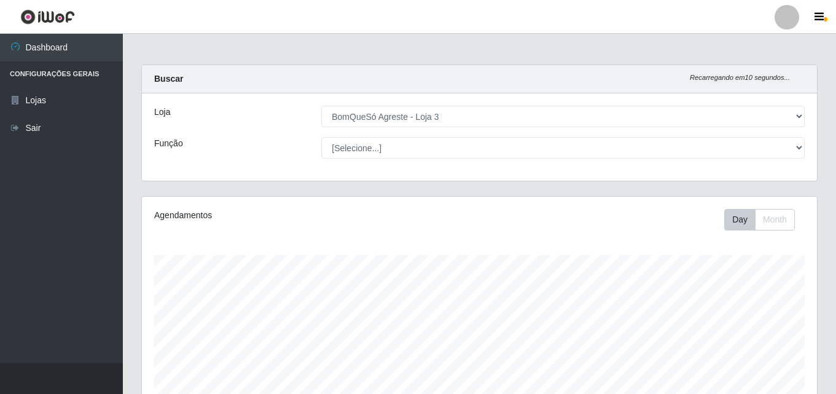
scroll to position [203, 0]
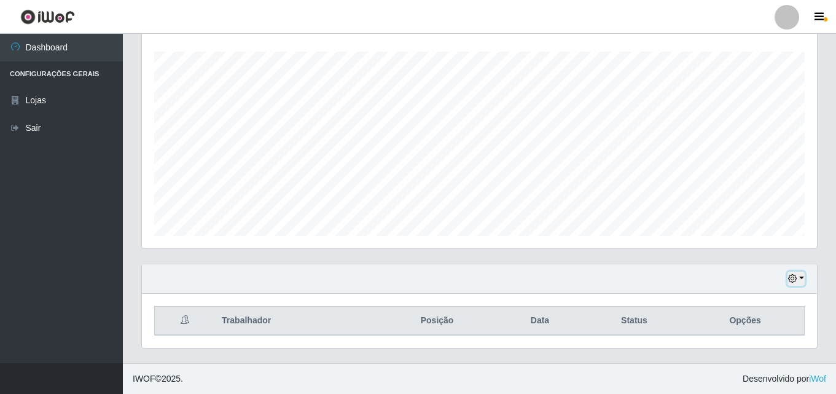
click at [797, 280] on button "button" at bounding box center [795, 278] width 17 height 14
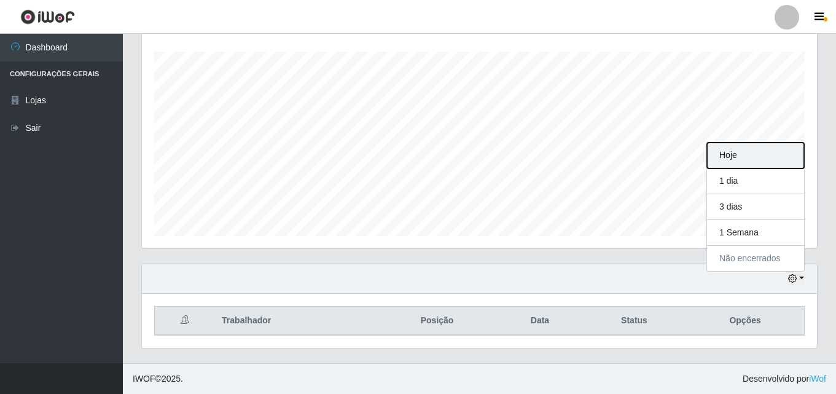
click at [763, 152] on button "Hoje" at bounding box center [755, 155] width 97 height 26
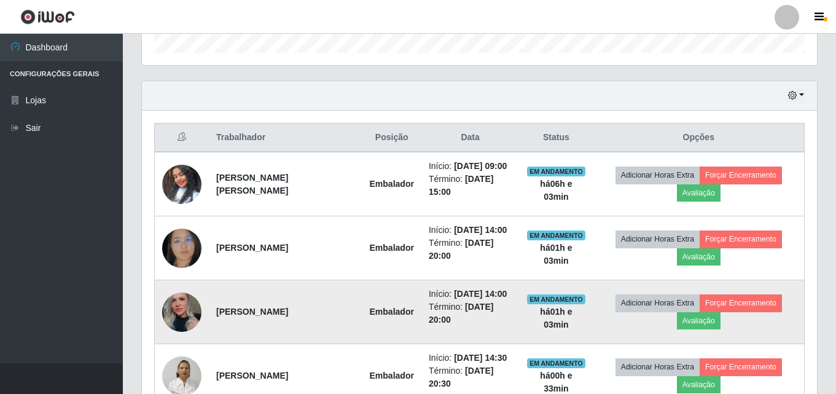
scroll to position [449, 0]
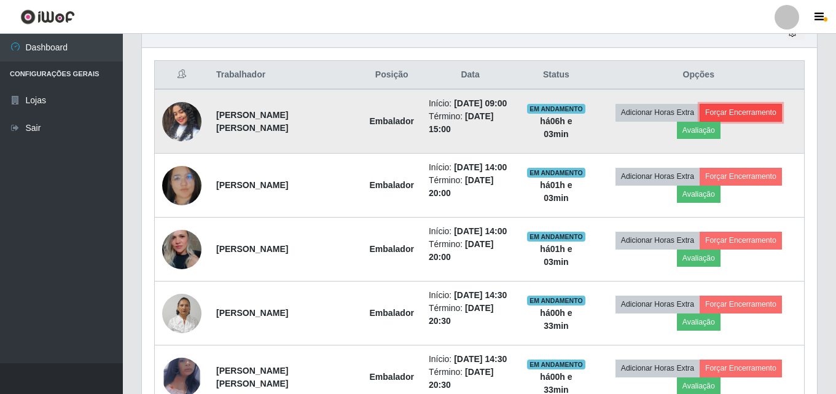
click at [767, 106] on button "Forçar Encerramento" at bounding box center [741, 112] width 82 height 17
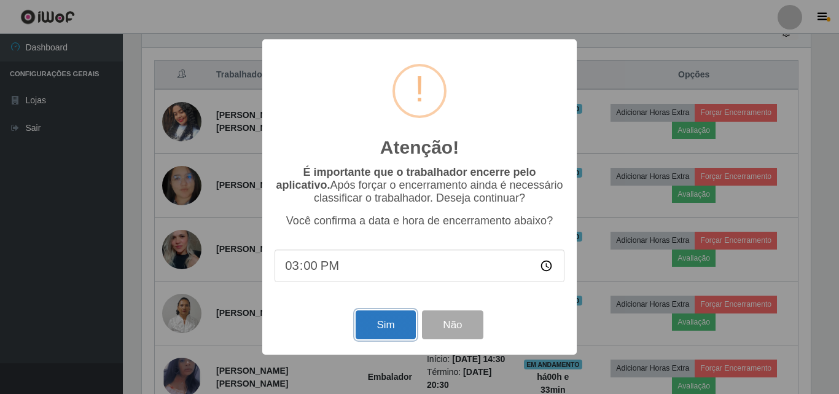
click at [382, 323] on button "Sim" at bounding box center [386, 324] width 60 height 29
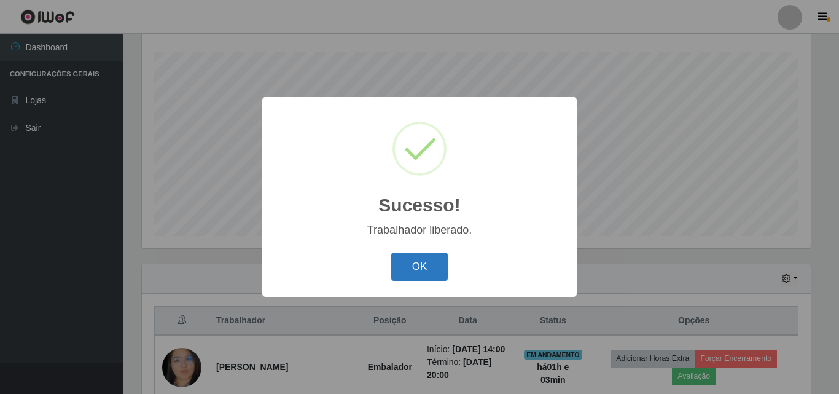
click at [431, 273] on button "OK" at bounding box center [419, 266] width 57 height 29
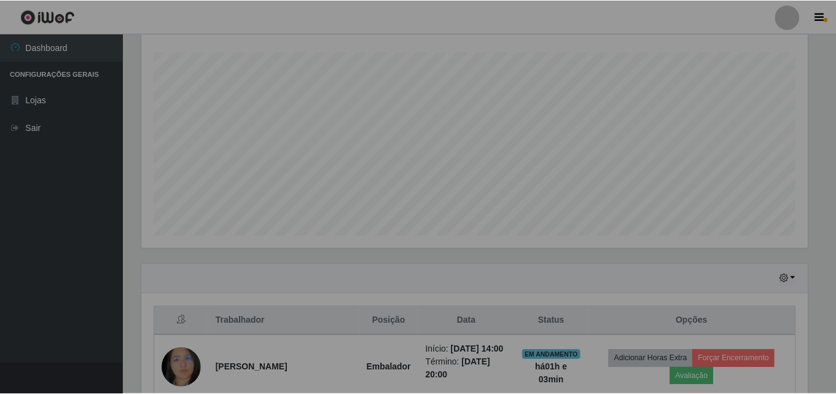
scroll to position [255, 675]
